Goal: Task Accomplishment & Management: Manage account settings

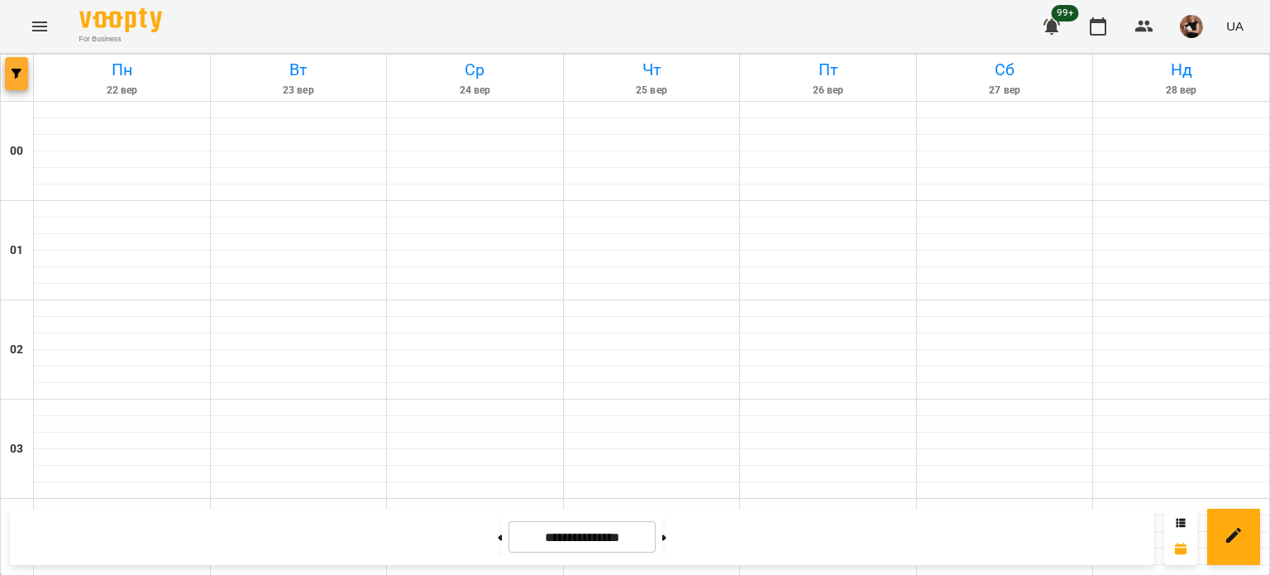
scroll to position [1737, 0]
click at [16, 73] on icon "button" at bounding box center [17, 74] width 10 height 10
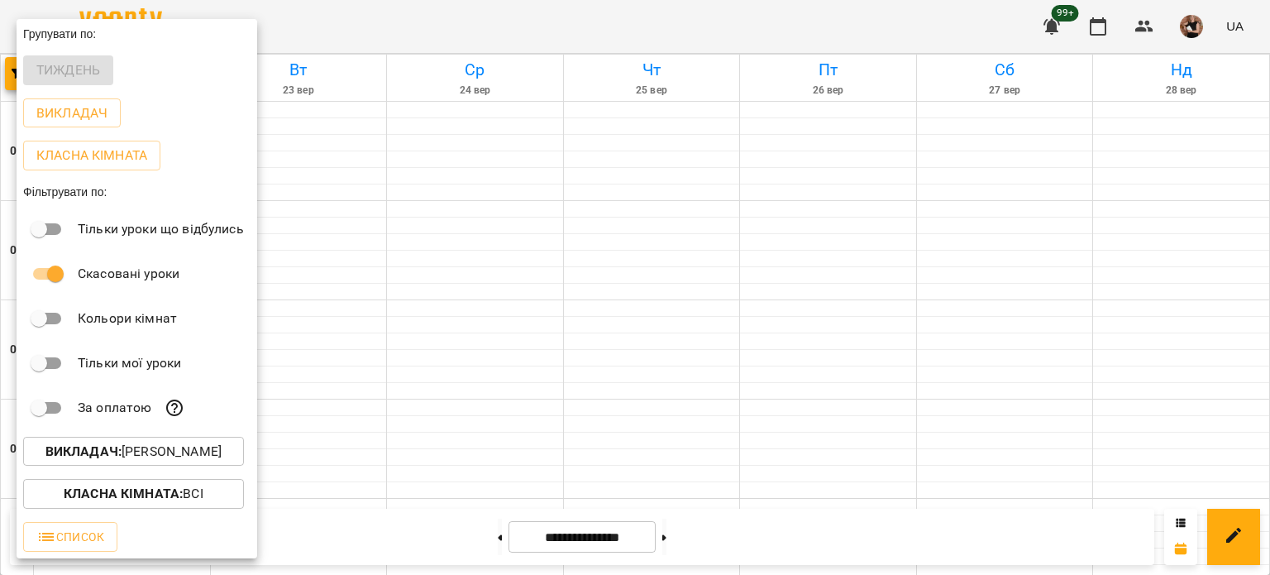
click at [157, 451] on p "Викладач : [PERSON_NAME]" at bounding box center [133, 452] width 176 height 20
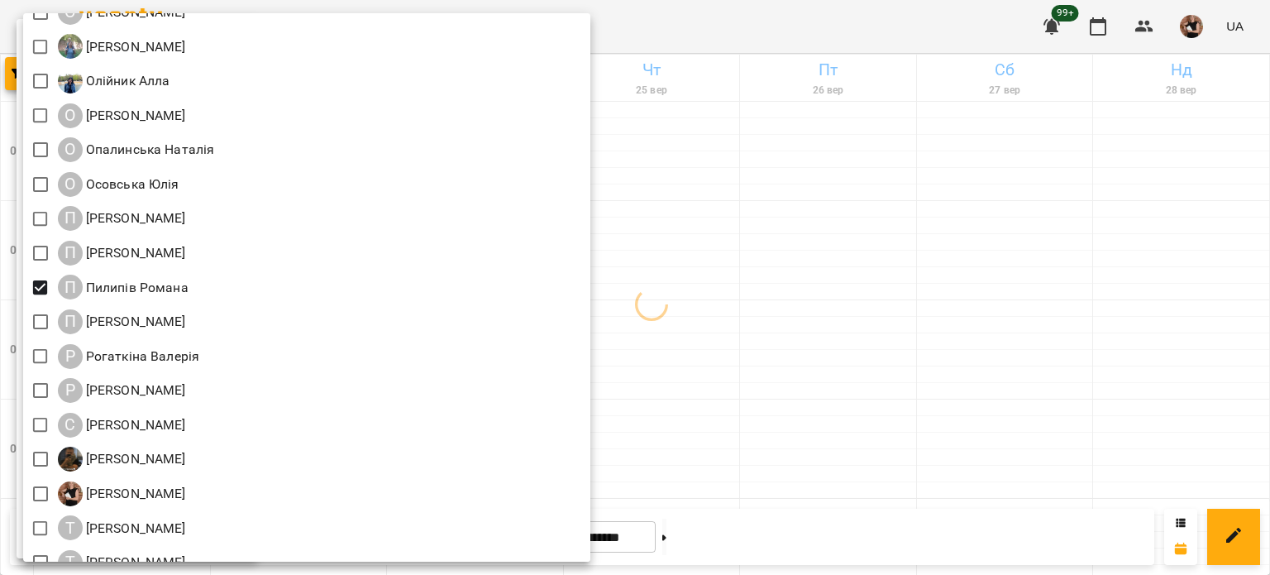
click at [946, 301] on div at bounding box center [635, 287] width 1270 height 575
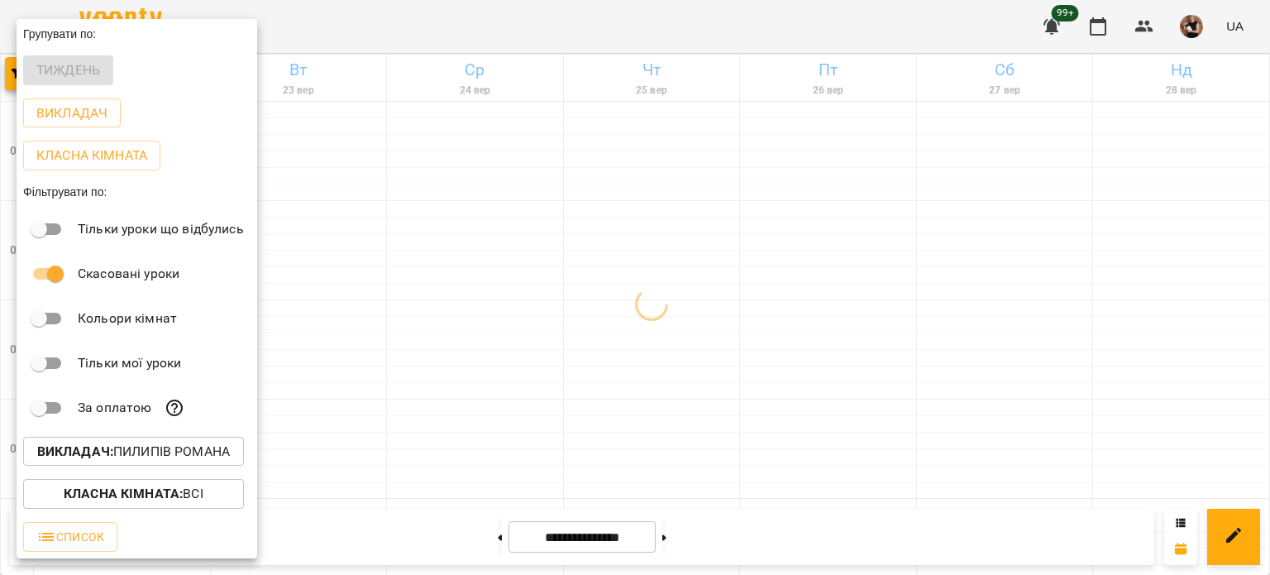
click at [946, 301] on div "Всі ДТ [PERSON_NAME]\укр.мов\шч \ма\укр мова\математика [URL][DOMAIN_NAME] ДТ […" at bounding box center [635, 287] width 1270 height 575
click at [946, 301] on div at bounding box center [635, 287] width 1270 height 575
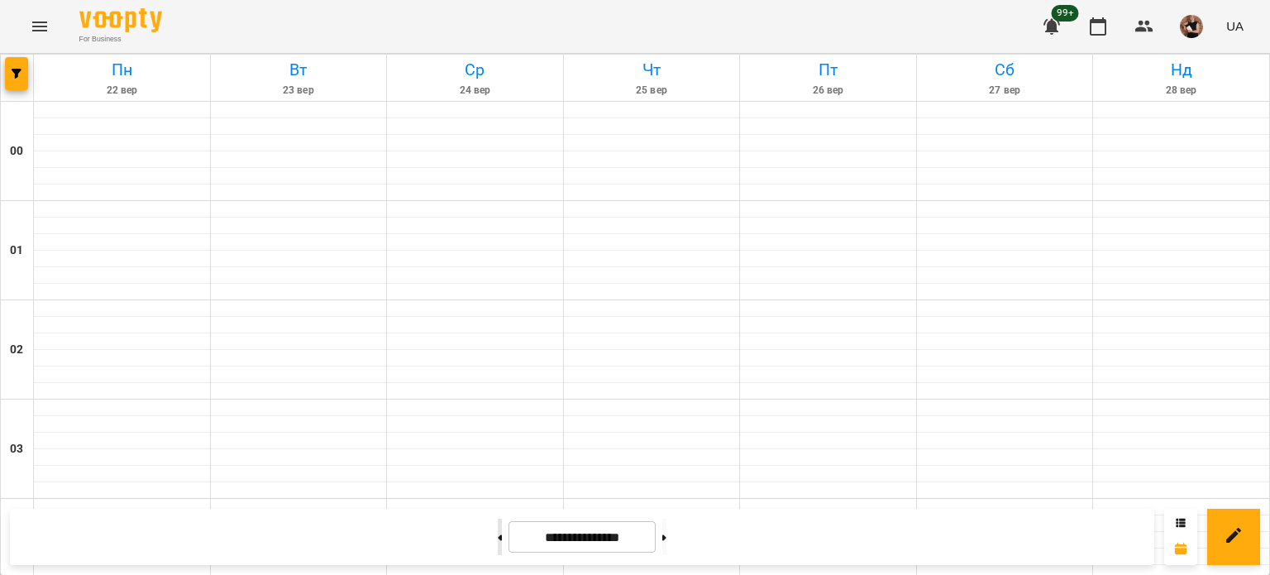
click at [498, 532] on button at bounding box center [500, 537] width 4 height 36
click at [498, 536] on button at bounding box center [500, 537] width 4 height 36
click at [499, 538] on icon at bounding box center [501, 537] width 4 height 6
click at [498, 542] on button at bounding box center [500, 537] width 4 height 36
click at [667, 529] on button at bounding box center [664, 537] width 4 height 36
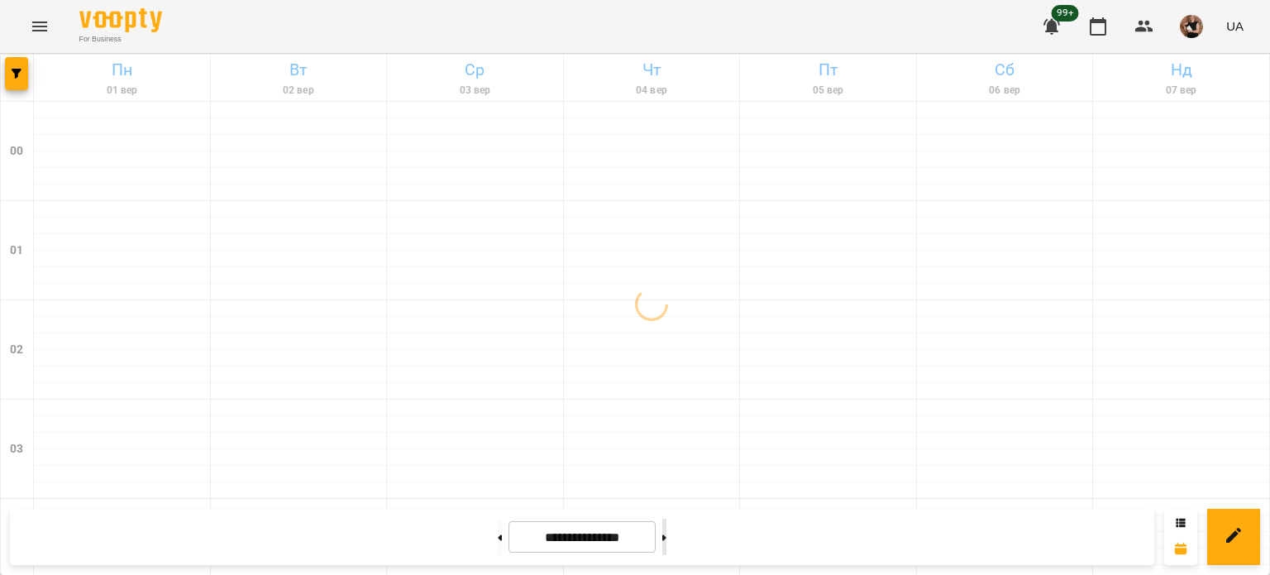
click at [667, 529] on button at bounding box center [664, 537] width 4 height 36
click at [667, 545] on button at bounding box center [664, 537] width 4 height 36
type input "**********"
click at [23, 73] on span "button" at bounding box center [16, 74] width 23 height 10
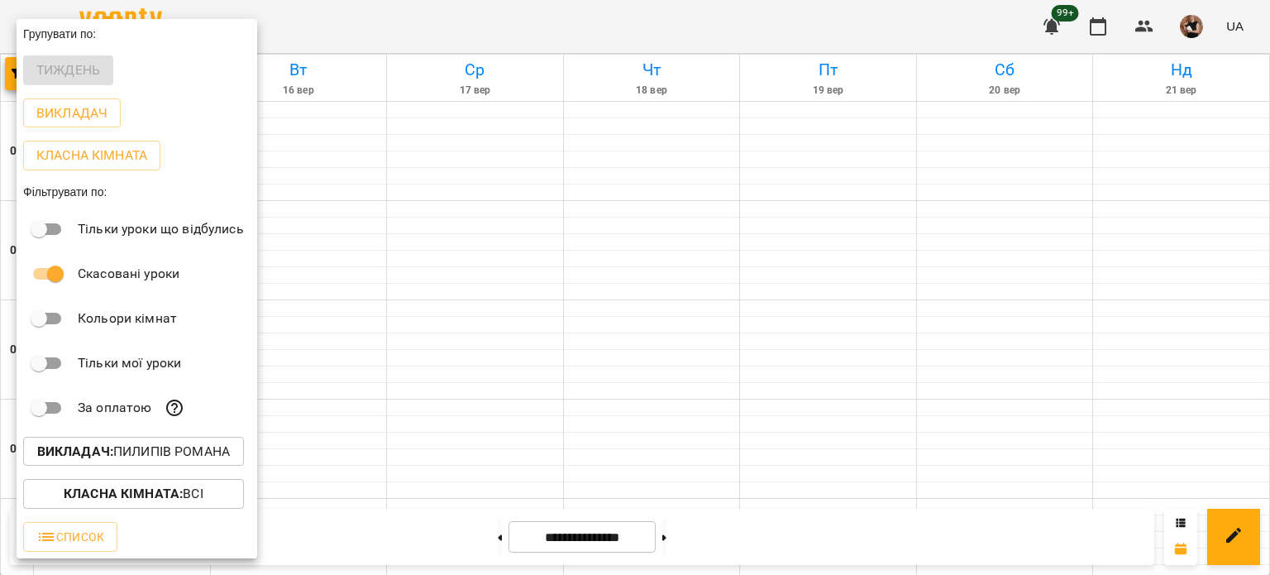
click at [48, 72] on div "Тиждень" at bounding box center [137, 70] width 241 height 43
click at [650, 402] on div at bounding box center [635, 287] width 1270 height 575
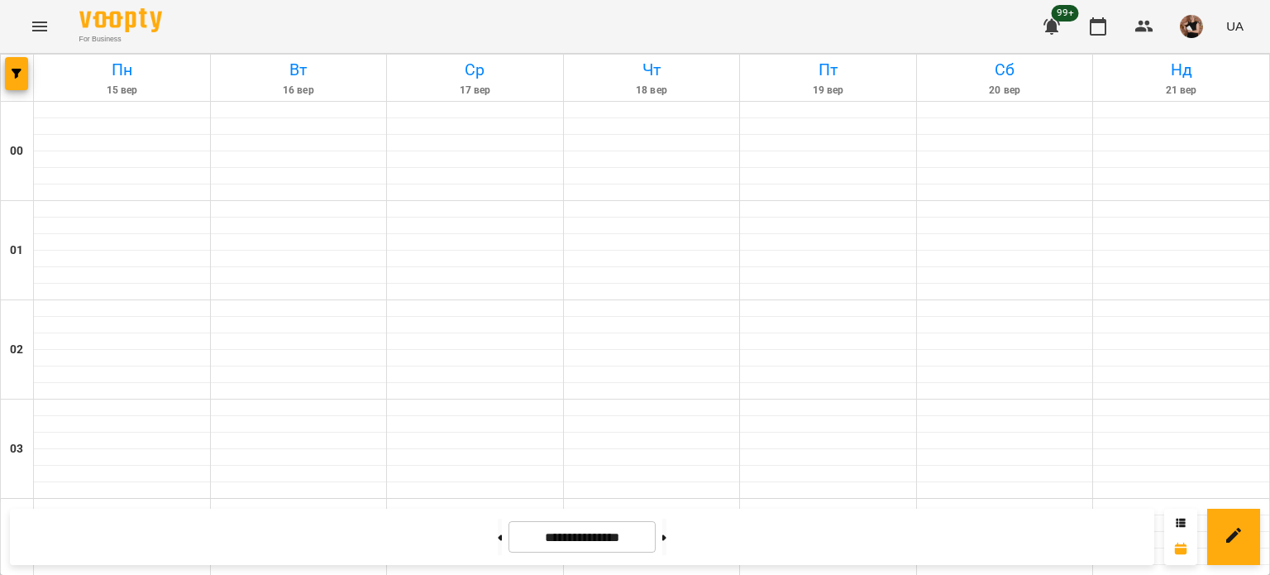
click at [30, 11] on button "Menu" at bounding box center [40, 27] width 40 height 40
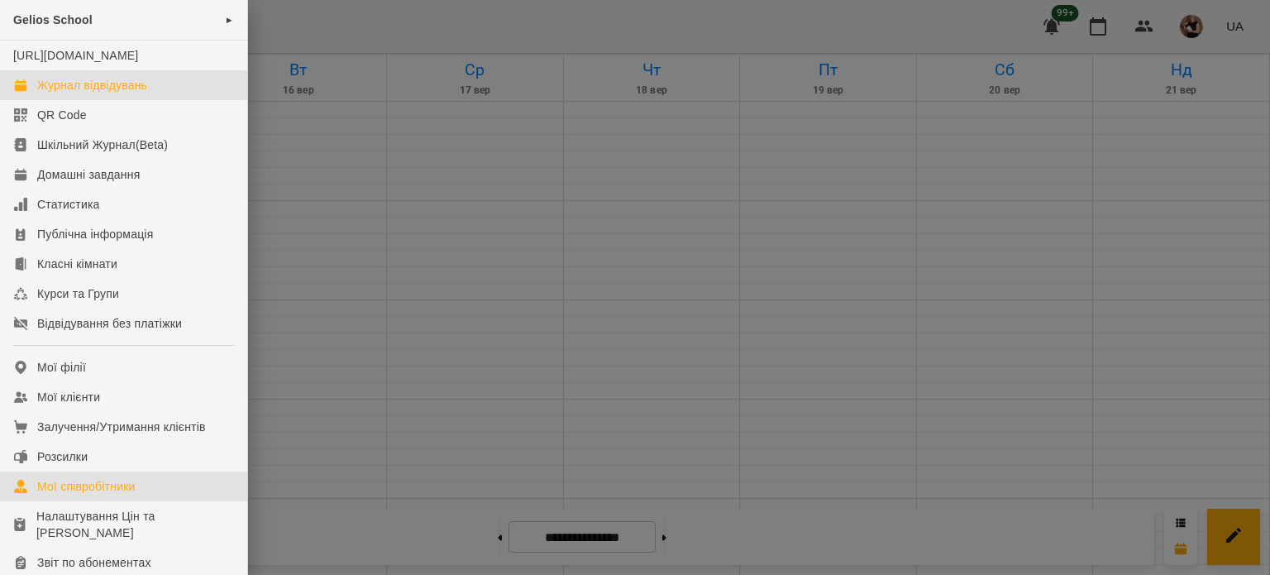
click at [62, 495] on div "Мої співробітники" at bounding box center [86, 486] width 98 height 17
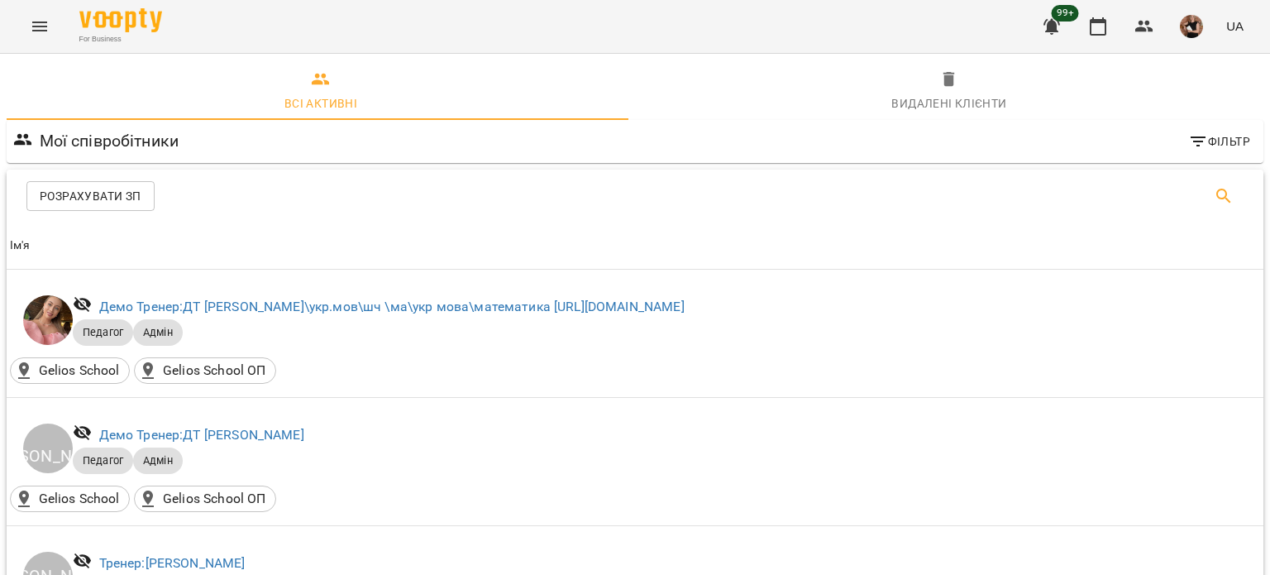
click at [1214, 201] on icon "Search" at bounding box center [1224, 196] width 20 height 20
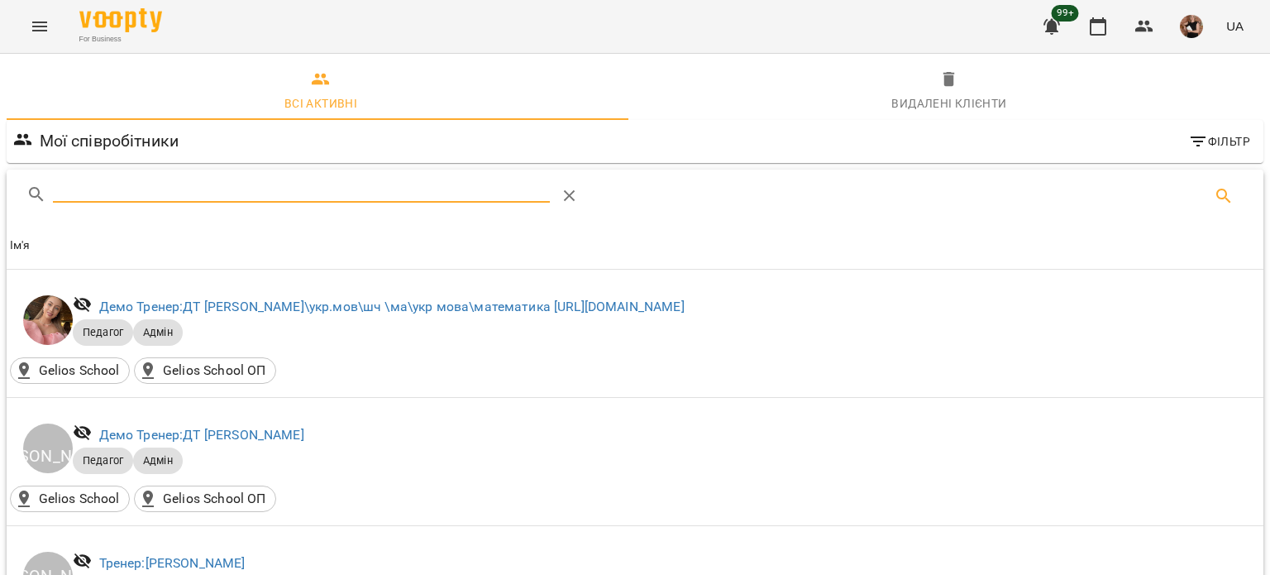
click at [202, 191] on input "Search" at bounding box center [301, 189] width 497 height 26
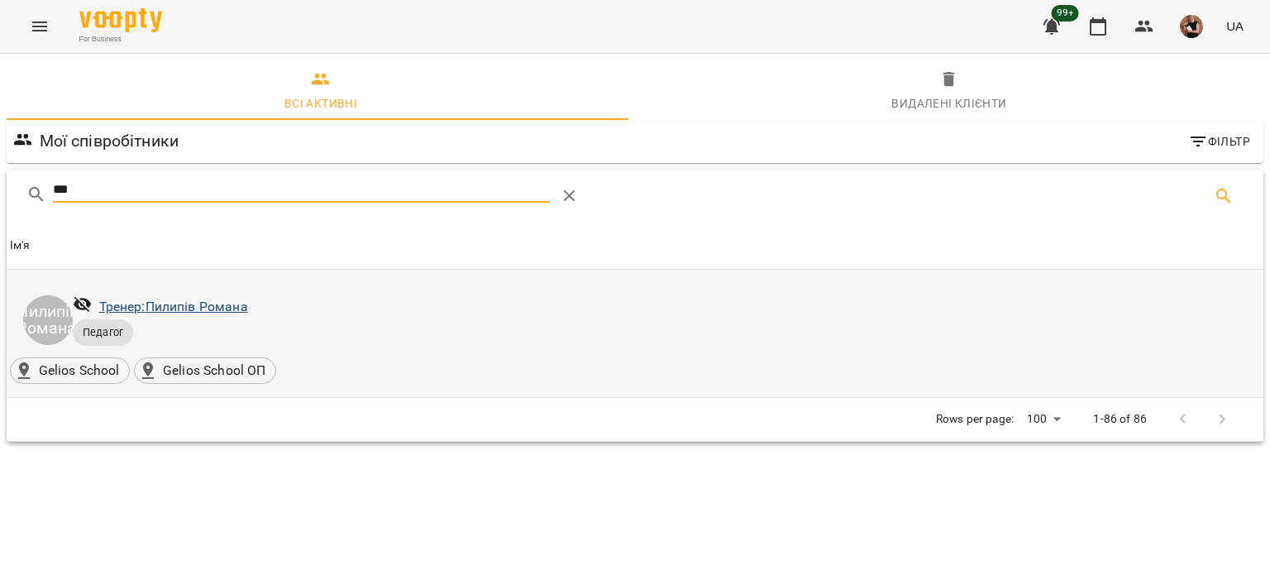
type input "***"
click at [218, 307] on link "Тренер: [PERSON_NAME]" at bounding box center [173, 307] width 149 height 16
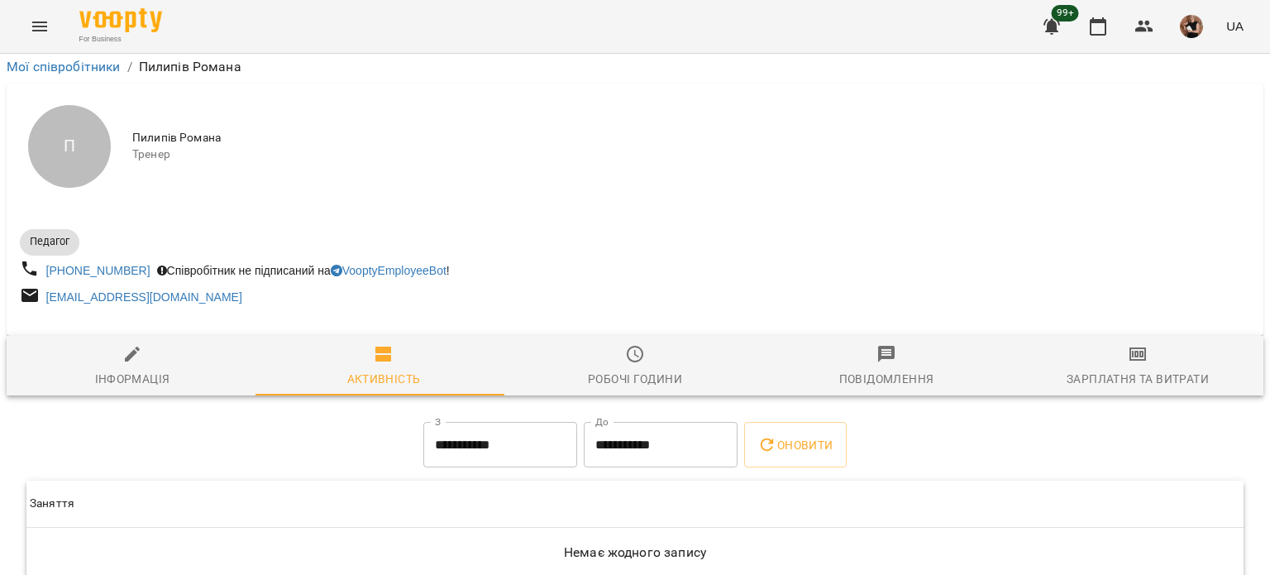
scroll to position [86, 0]
click at [158, 369] on div "Інформація" at bounding box center [132, 379] width 75 height 20
select select "**"
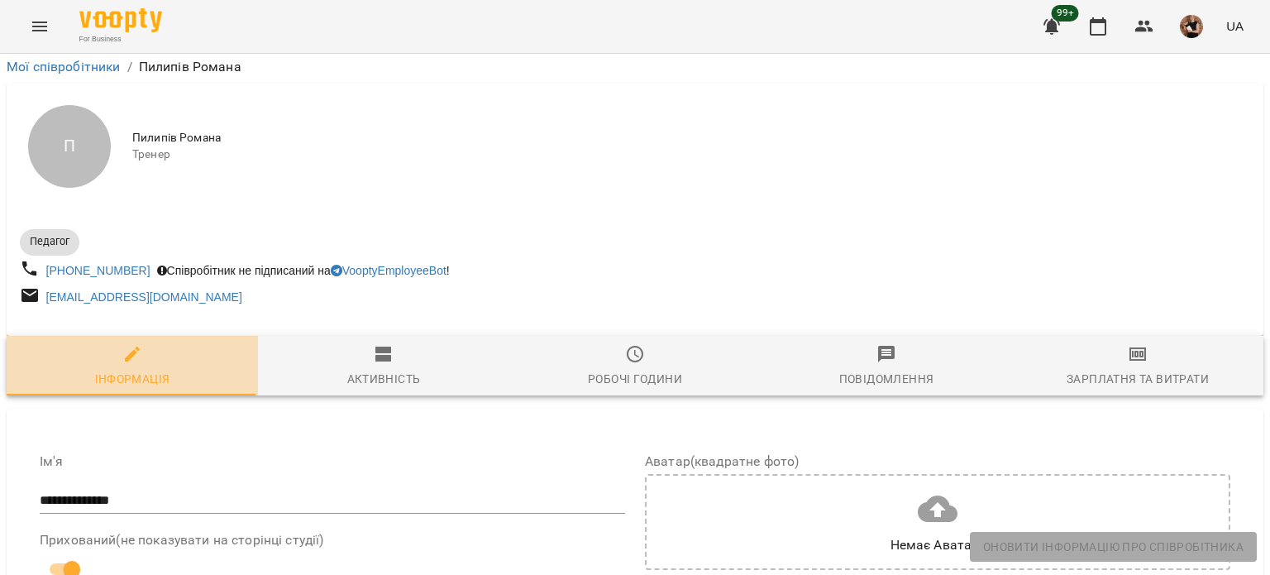
click at [236, 344] on span "Інформація" at bounding box center [133, 366] width 232 height 45
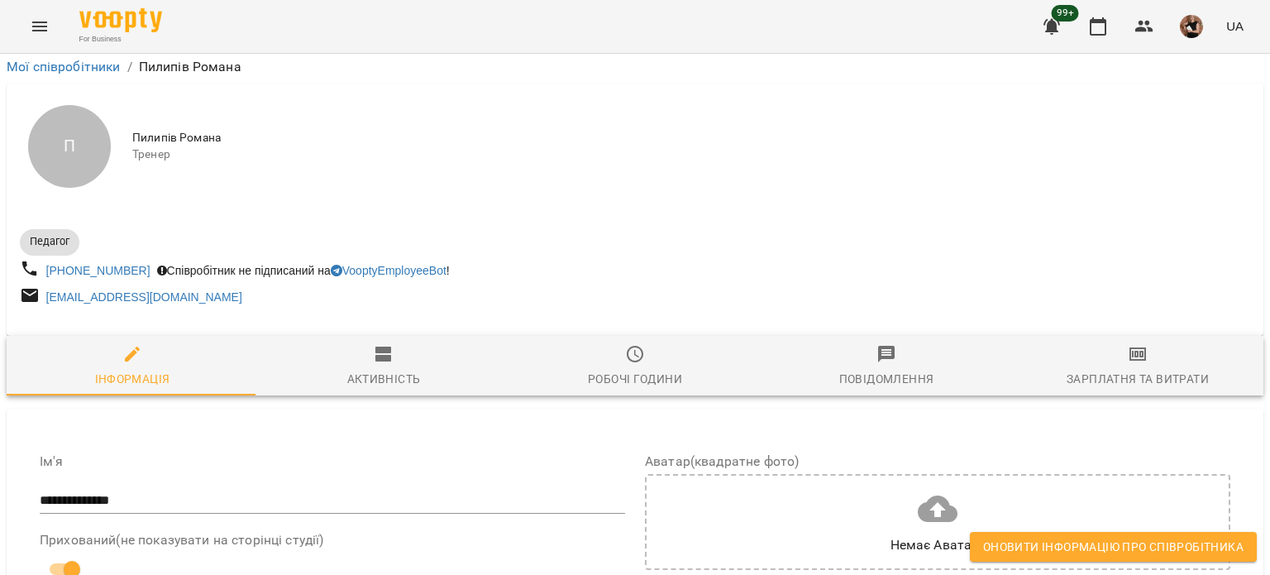
scroll to position [913, 0]
click at [1208, 555] on span "Оновити інформацію про співробітника" at bounding box center [1113, 547] width 261 height 20
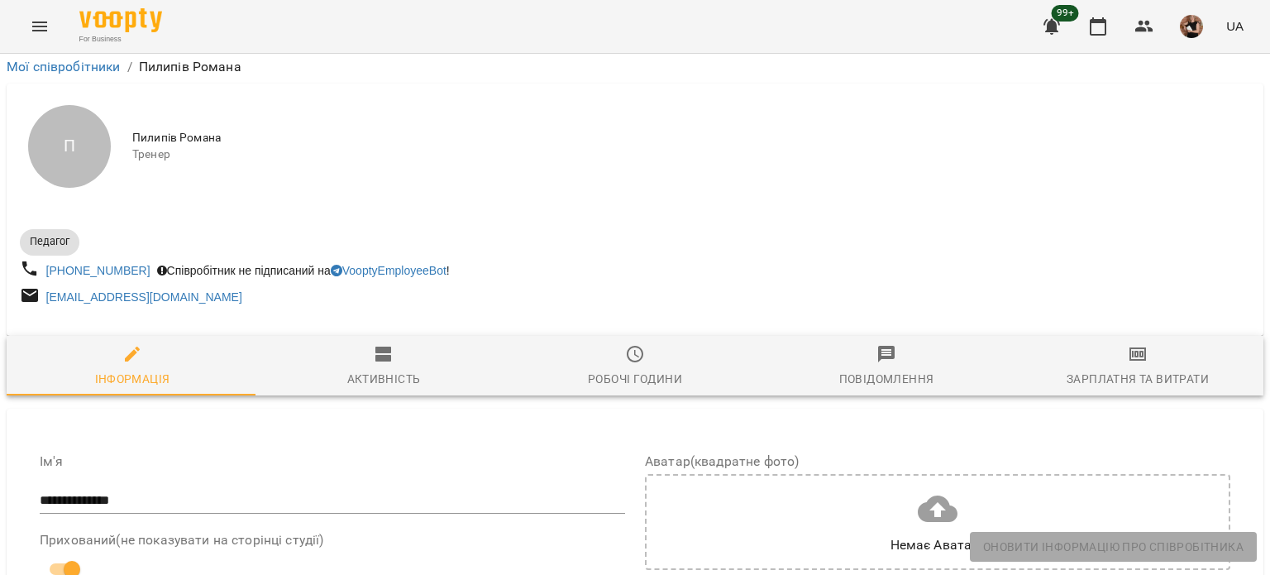
scroll to position [500, 0]
click at [1102, 38] on button "button" at bounding box center [1099, 27] width 40 height 40
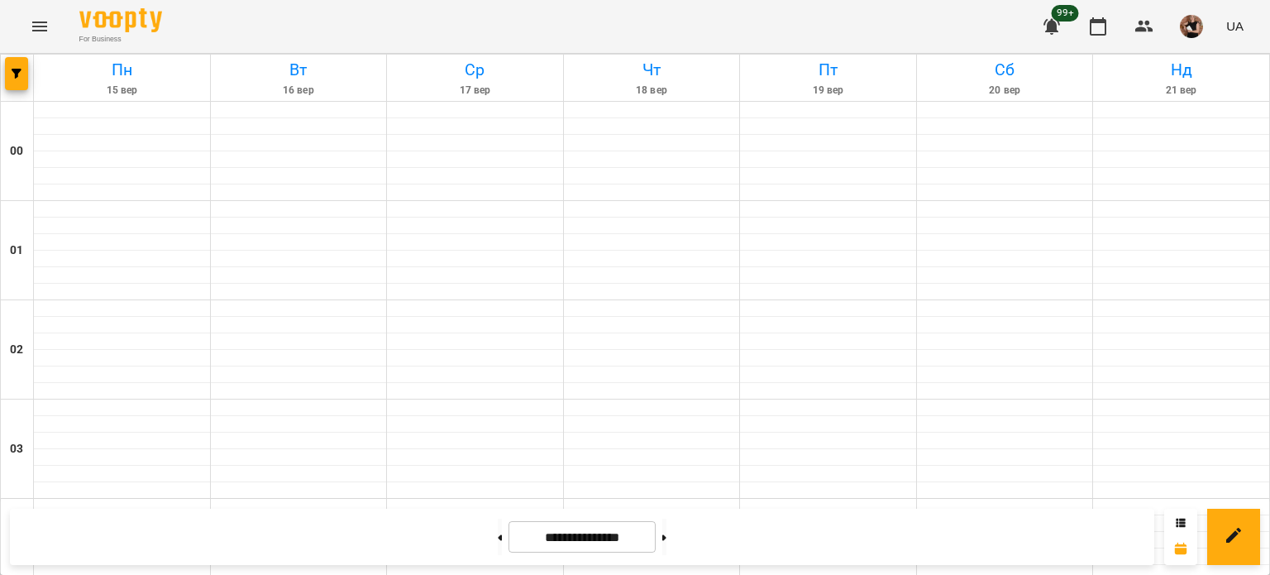
scroll to position [1489, 0]
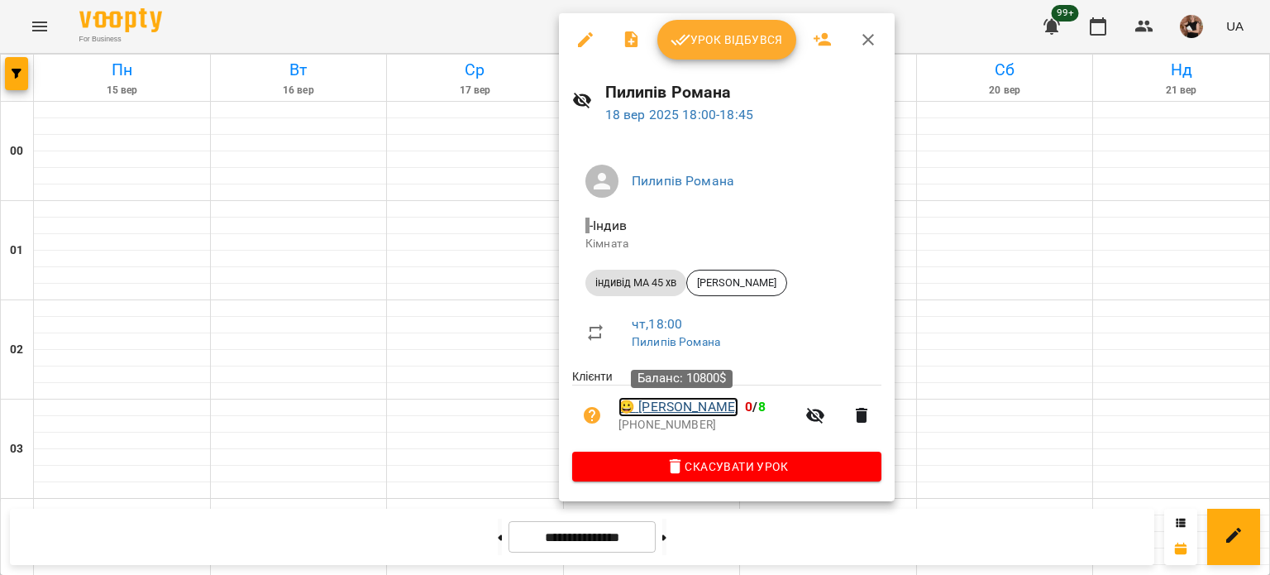
click at [663, 412] on link "😀 [PERSON_NAME]" at bounding box center [679, 407] width 120 height 20
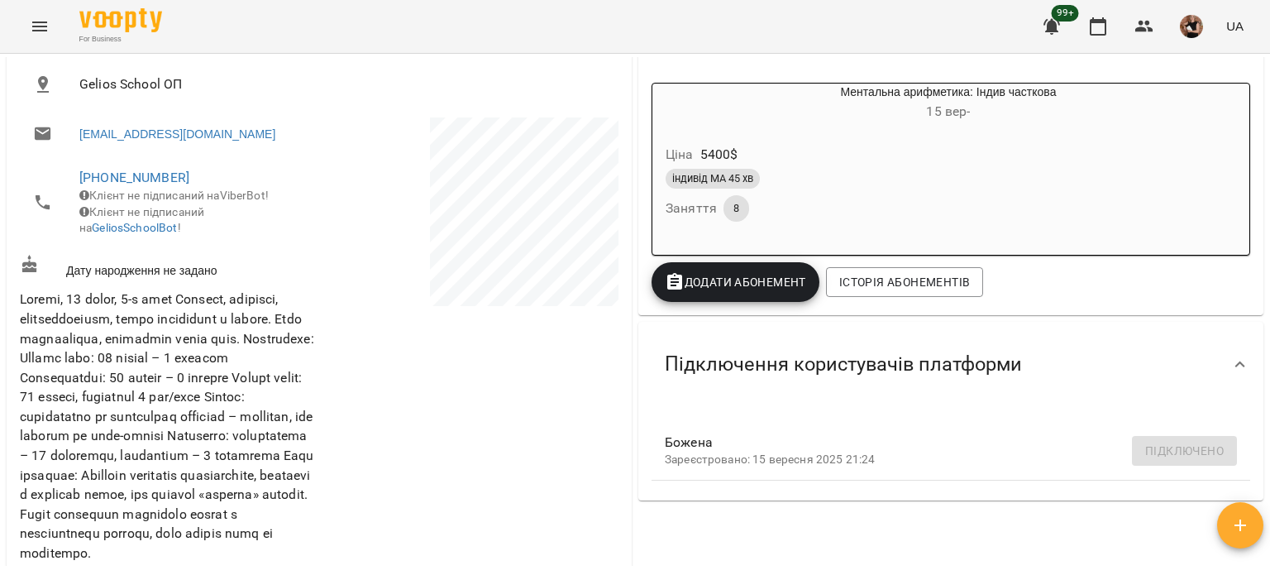
scroll to position [331, 0]
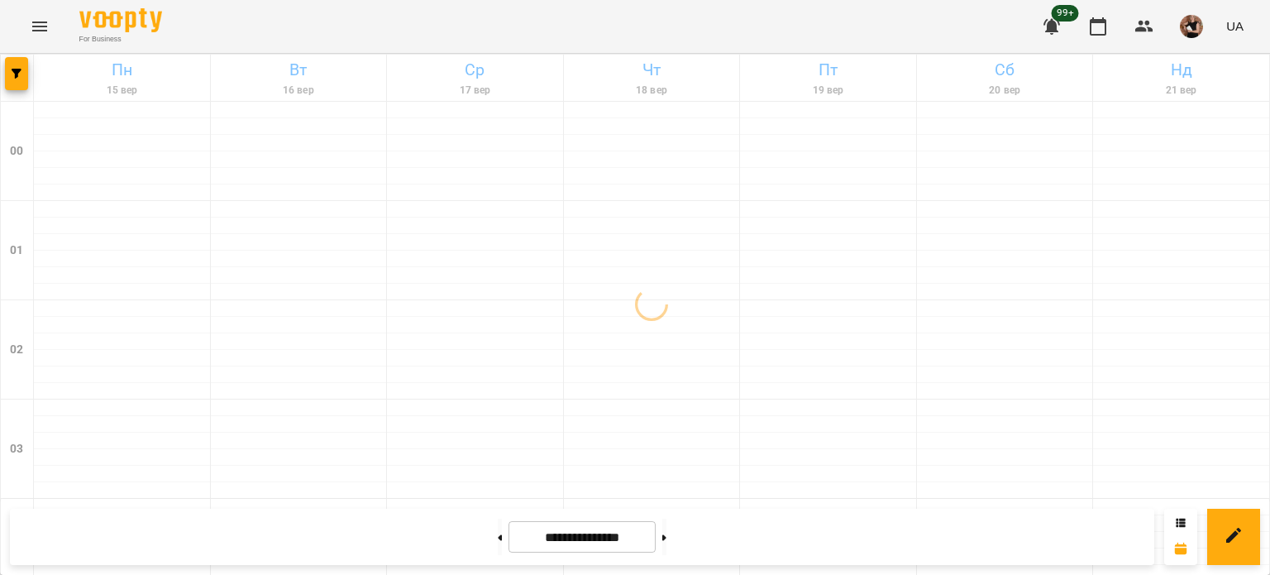
click at [41, 29] on icon "Menu" at bounding box center [40, 27] width 20 height 20
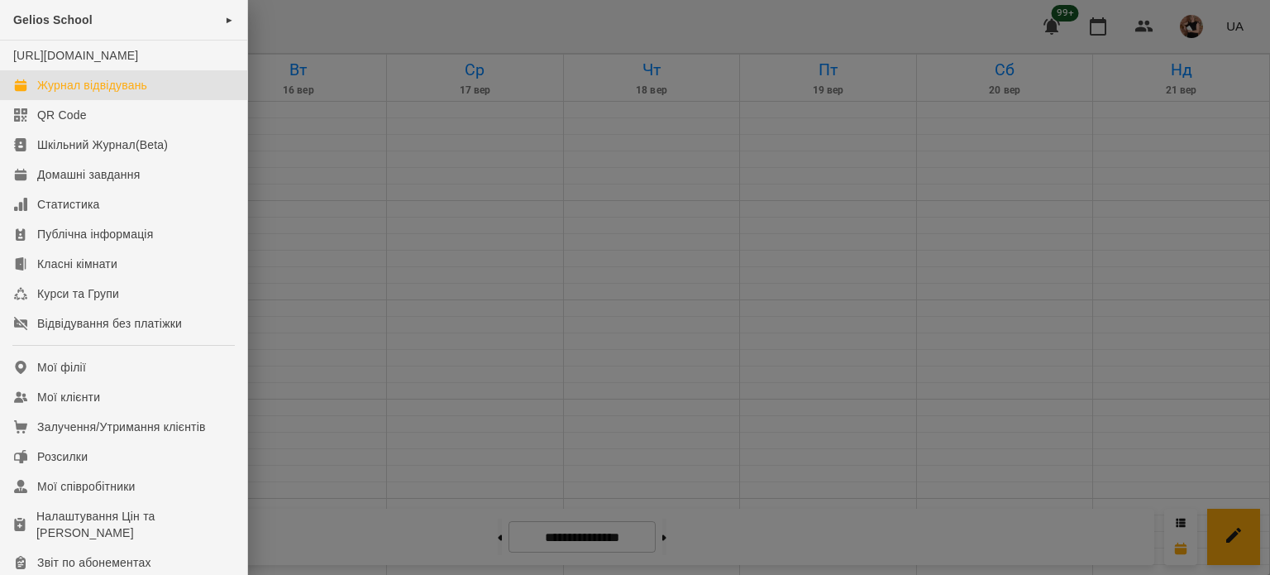
drag, startPoint x: 480, startPoint y: 231, endPoint x: 500, endPoint y: 231, distance: 19.9
click at [480, 231] on div at bounding box center [635, 287] width 1270 height 575
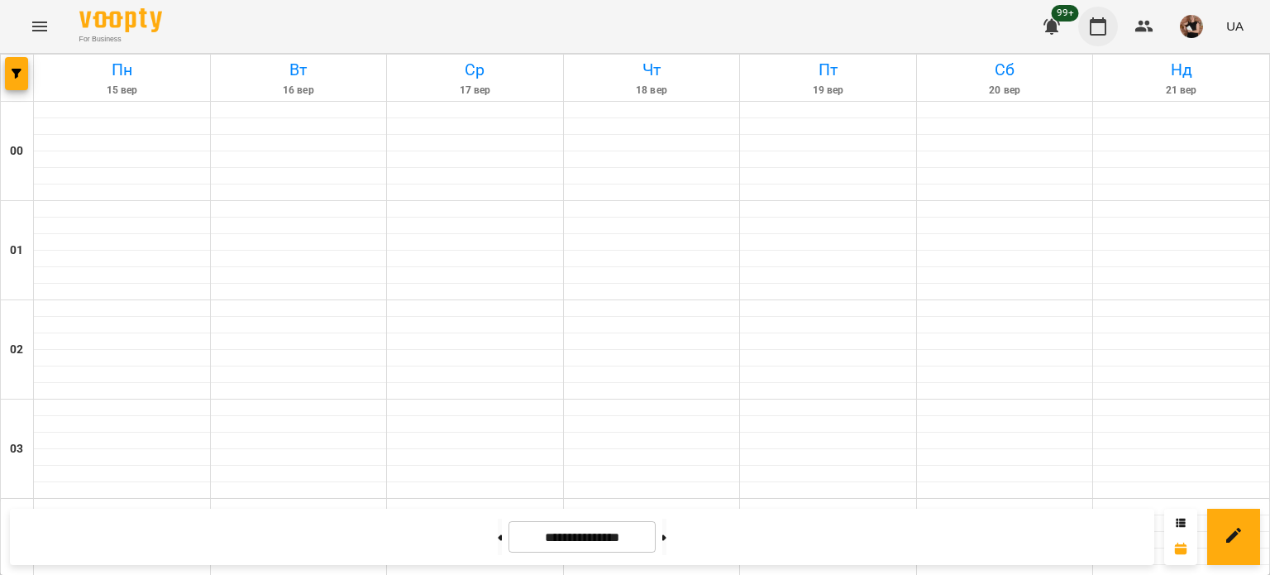
click at [1105, 25] on icon "button" at bounding box center [1098, 27] width 20 height 20
click at [5, 80] on button "button" at bounding box center [16, 73] width 23 height 33
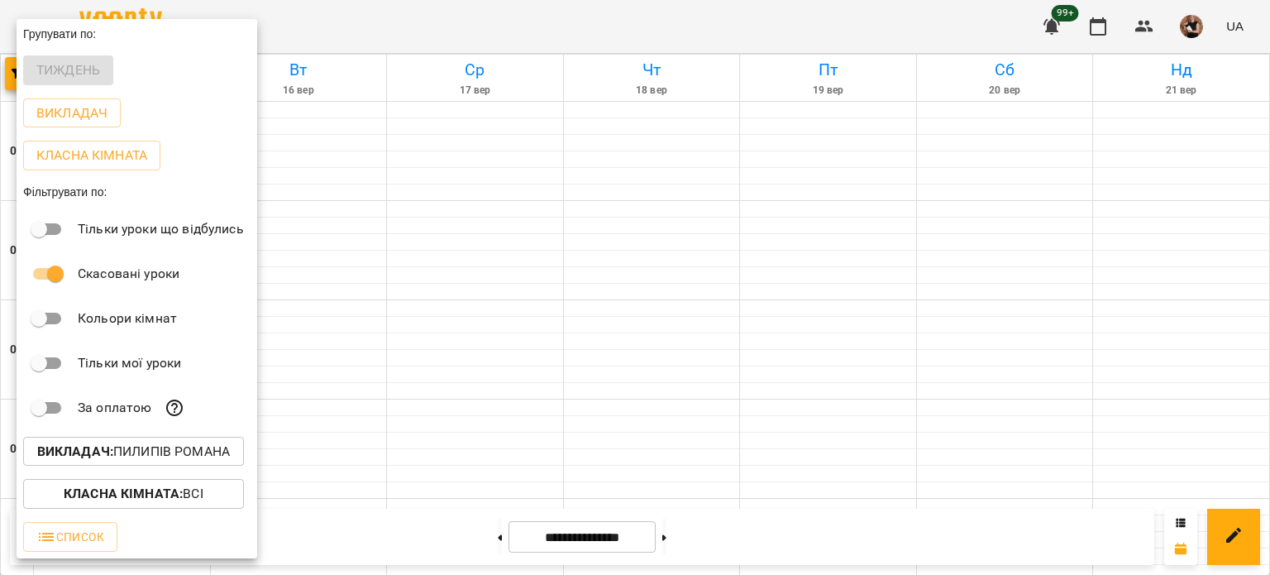
click at [183, 462] on p "Викладач : Пилипів Романа" at bounding box center [133, 452] width 193 height 20
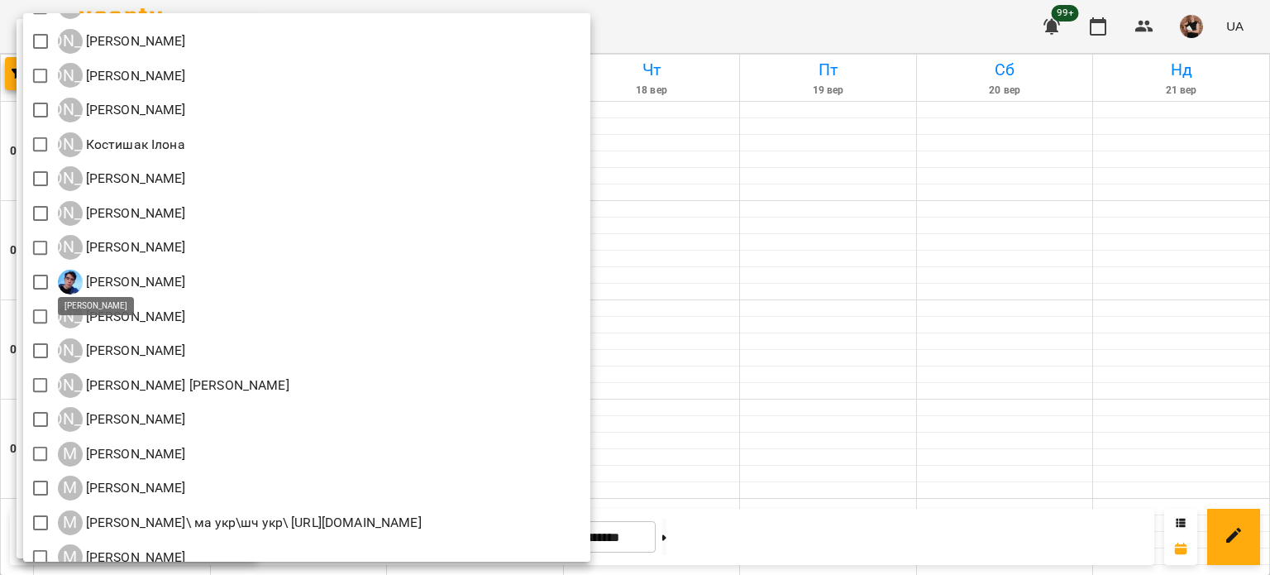
scroll to position [1571, 0]
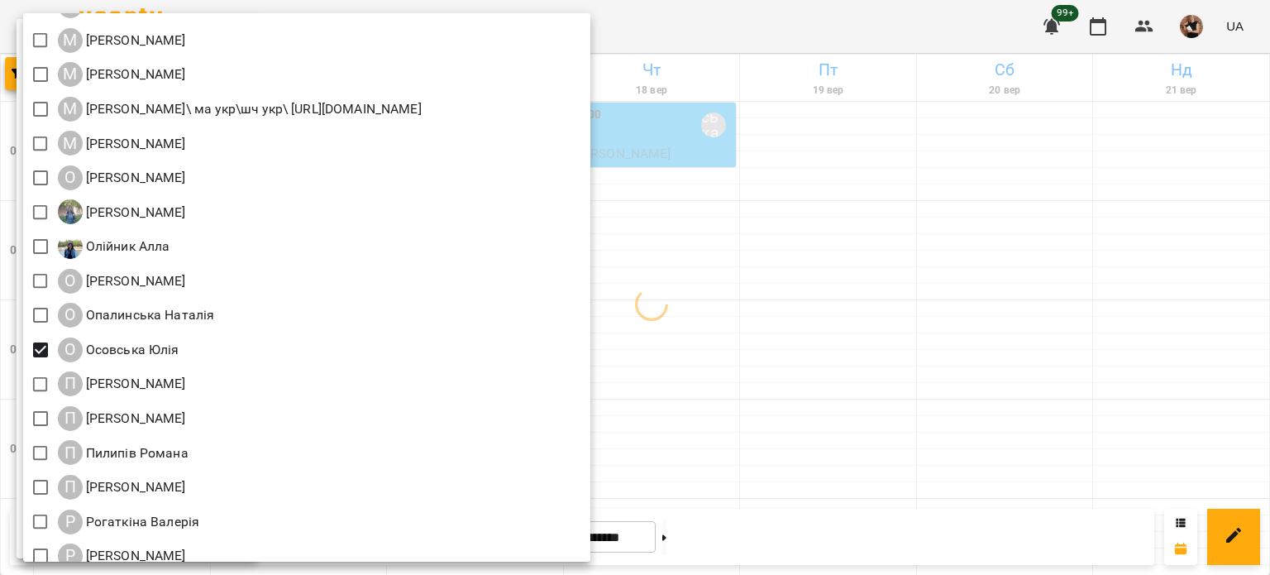
click at [923, 289] on div at bounding box center [635, 287] width 1270 height 575
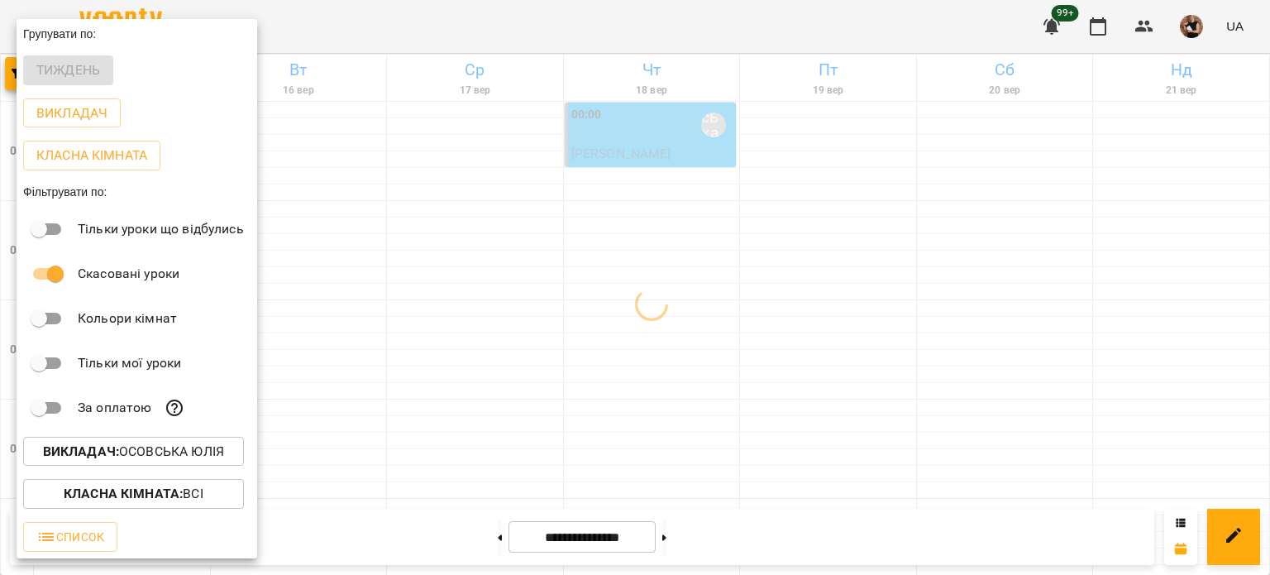
click at [612, 273] on div at bounding box center [635, 287] width 1270 height 575
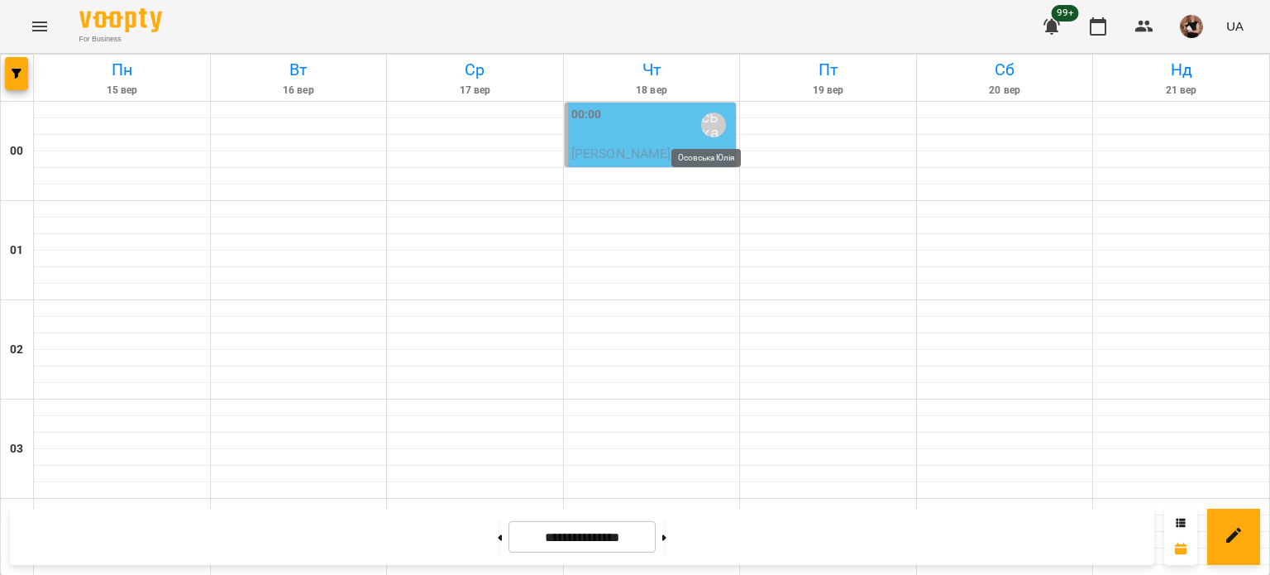
click at [701, 127] on div "Осовська Юлія" at bounding box center [713, 124] width 25 height 25
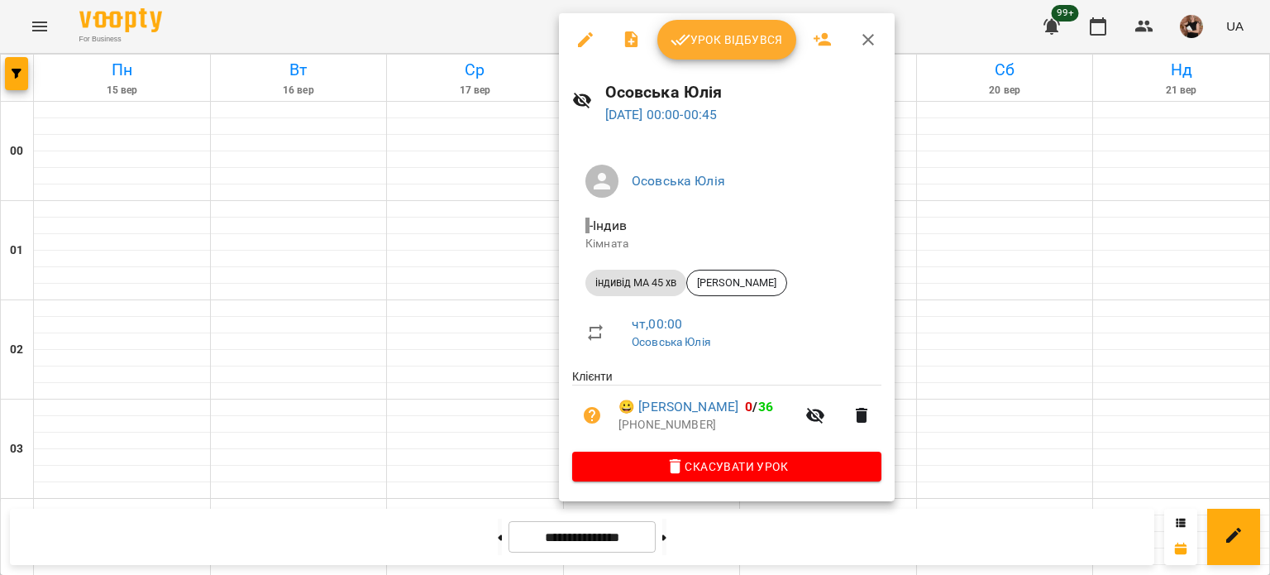
click at [463, 350] on div at bounding box center [635, 287] width 1270 height 575
